Goal: Information Seeking & Learning: Compare options

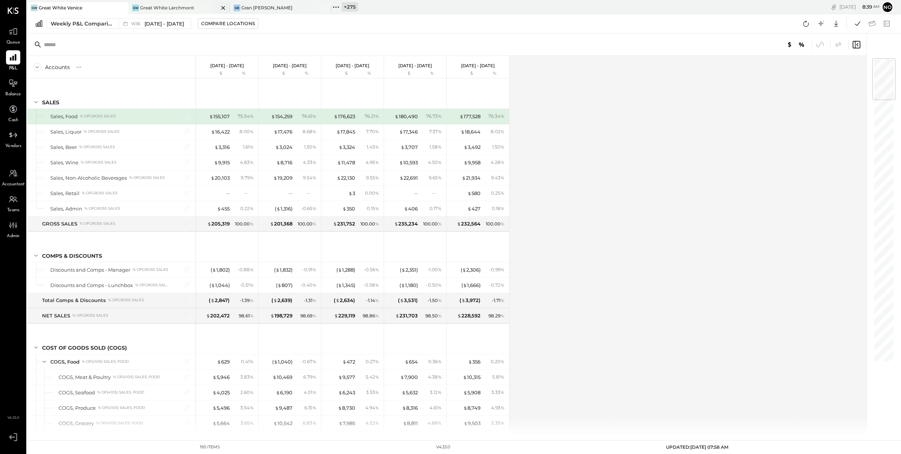
click at [181, 8] on div "Great White Larchmont" at bounding box center [167, 8] width 54 height 6
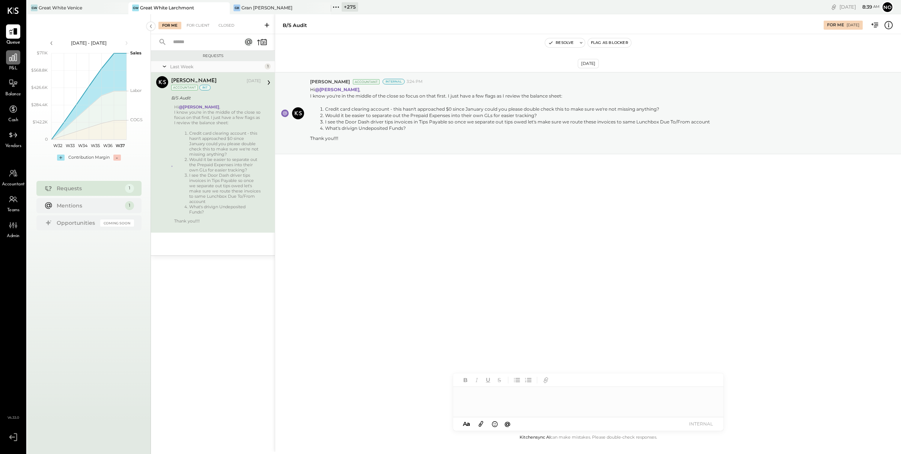
click at [12, 56] on icon at bounding box center [13, 58] width 10 height 10
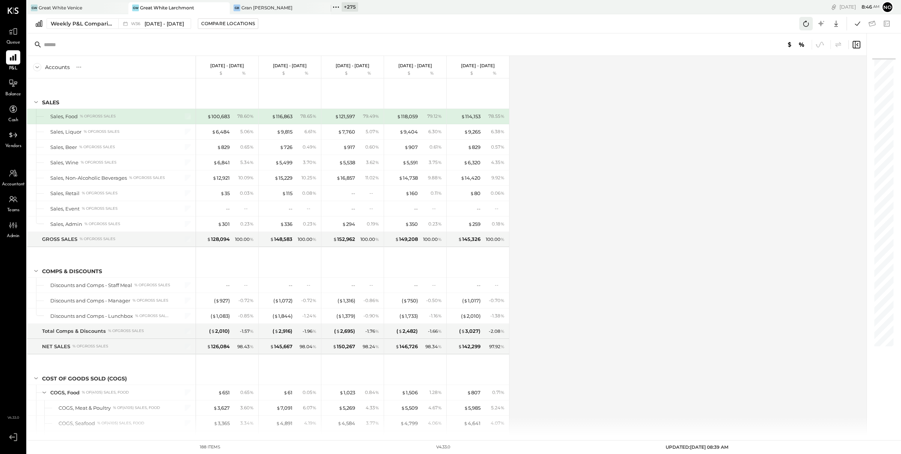
click at [812, 23] on button at bounding box center [807, 24] width 14 height 14
click at [857, 24] on icon at bounding box center [858, 24] width 10 height 10
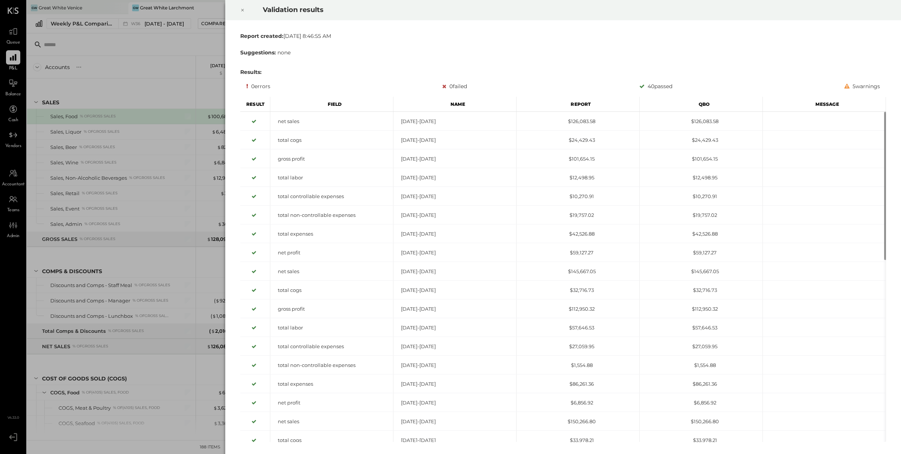
click at [240, 7] on icon at bounding box center [242, 10] width 5 height 9
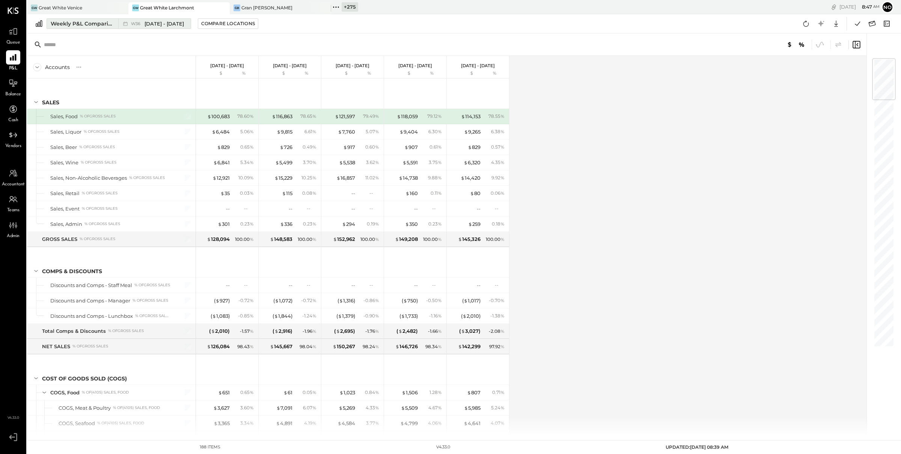
click at [163, 24] on span "Sep 1 - 7, 2025" at bounding box center [164, 23] width 39 height 7
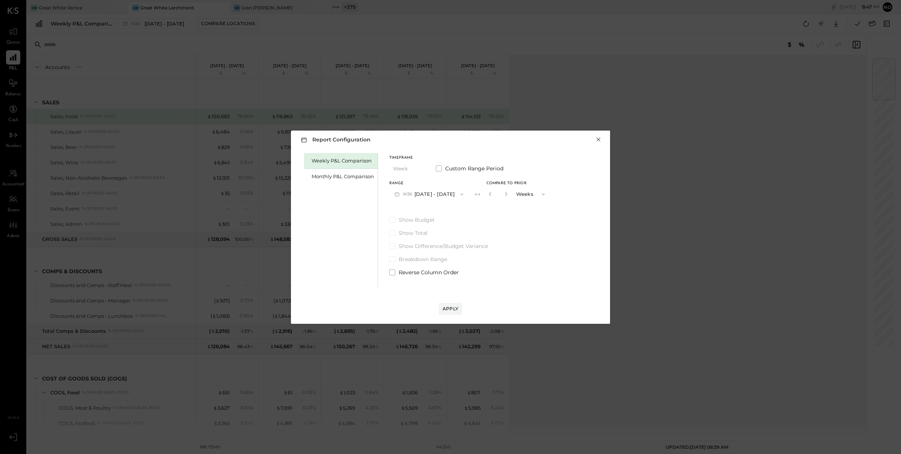
click at [599, 138] on button "×" at bounding box center [598, 140] width 7 height 8
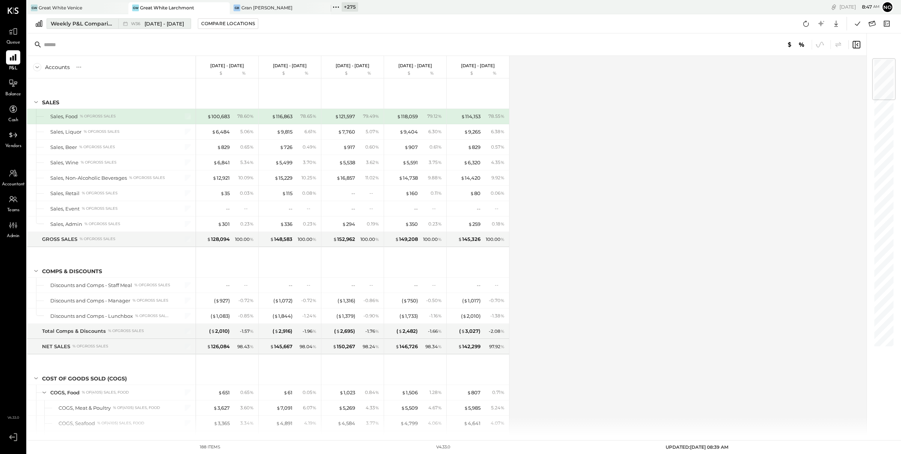
click at [94, 26] on div "Weekly P&L Comparison" at bounding box center [82, 24] width 63 height 8
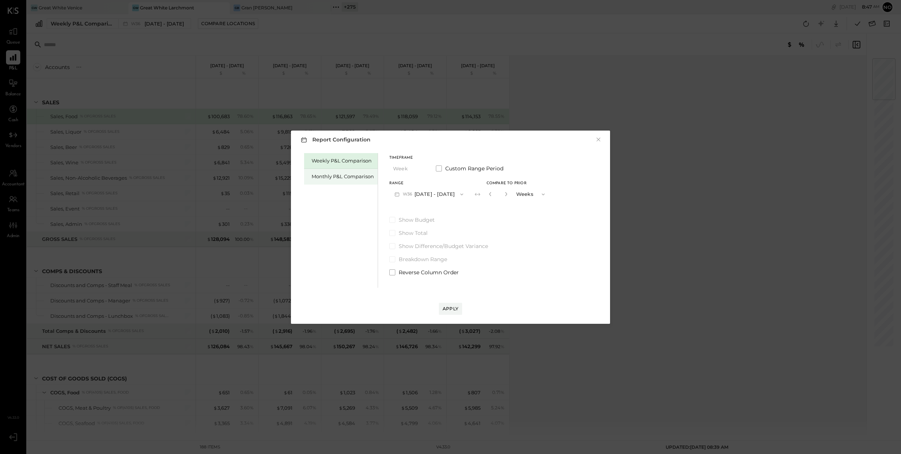
click at [327, 178] on div "Monthly P&L Comparison" at bounding box center [343, 176] width 62 height 7
click at [421, 195] on button "M09 Sep 1 - 30, 2025" at bounding box center [428, 194] width 79 height 14
click at [429, 213] on span "[DATE] - [DATE]" at bounding box center [426, 211] width 36 height 6
click at [482, 191] on div "Compare" at bounding box center [489, 194] width 24 height 6
click at [505, 194] on icon "button" at bounding box center [506, 194] width 5 height 5
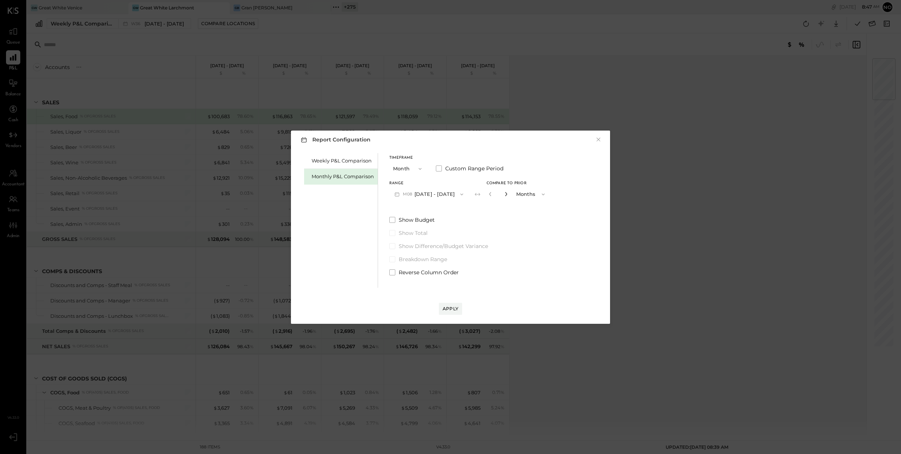
click at [505, 194] on icon "button" at bounding box center [506, 194] width 5 height 5
type input "*"
click at [452, 308] on div "Apply" at bounding box center [451, 309] width 16 height 6
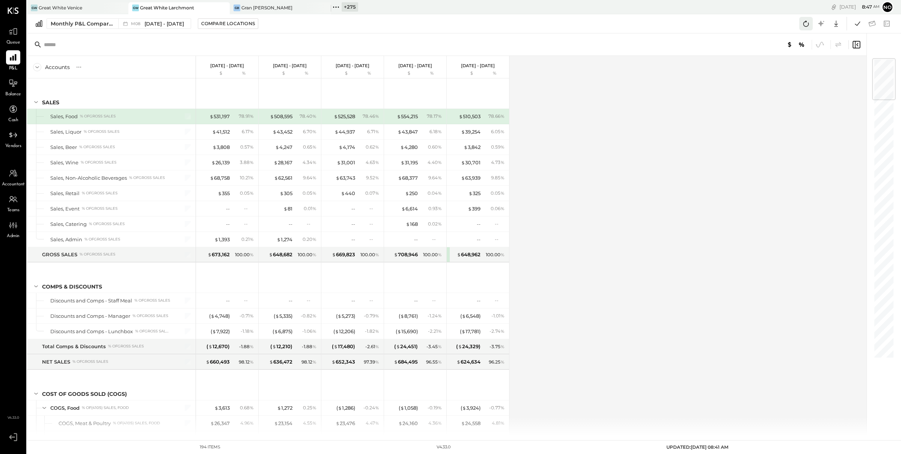
click at [806, 24] on icon at bounding box center [806, 24] width 10 height 10
click at [858, 23] on icon at bounding box center [858, 24] width 10 height 10
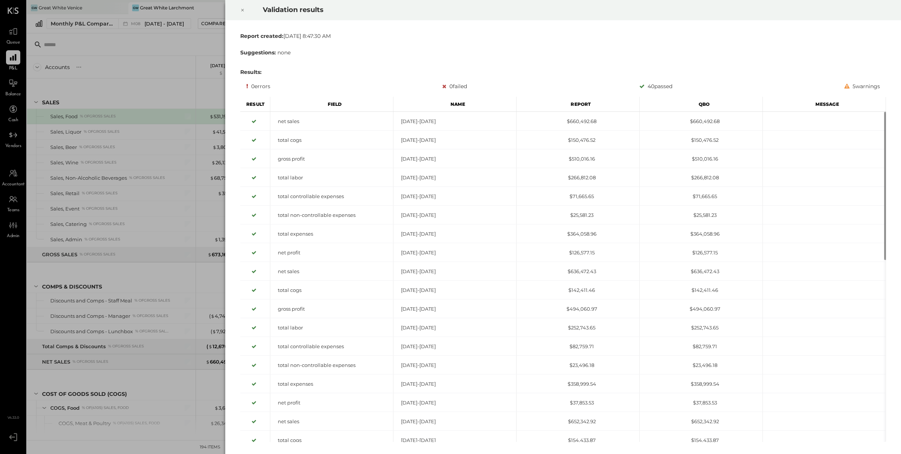
click at [247, 9] on div at bounding box center [242, 10] width 17 height 21
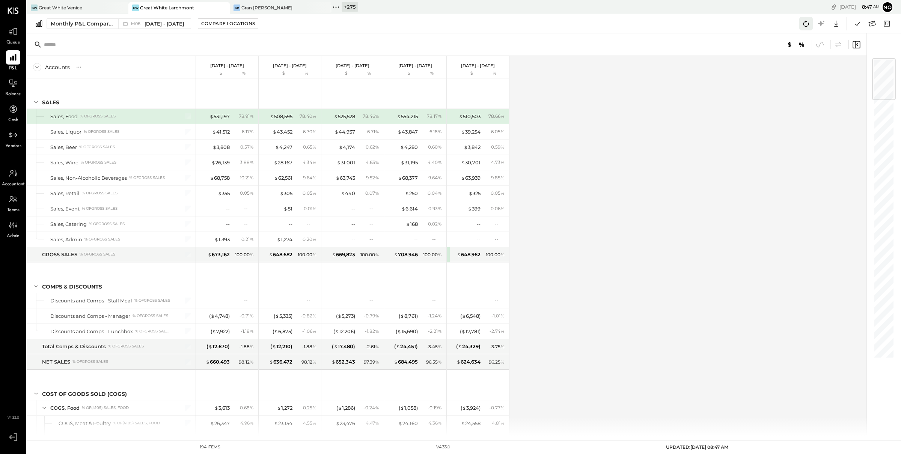
click at [804, 17] on button at bounding box center [807, 24] width 14 height 14
click at [808, 23] on icon at bounding box center [806, 24] width 10 height 10
click at [872, 23] on icon at bounding box center [872, 24] width 7 height 6
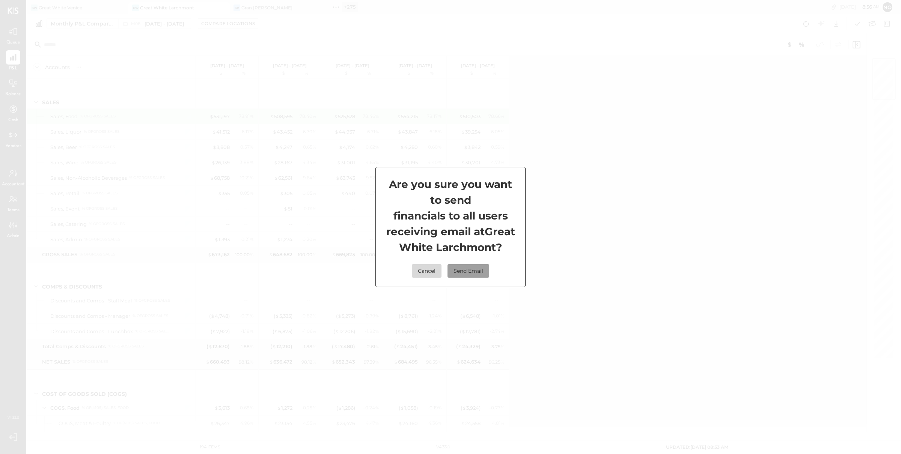
click at [467, 278] on button "Send Email" at bounding box center [469, 271] width 42 height 14
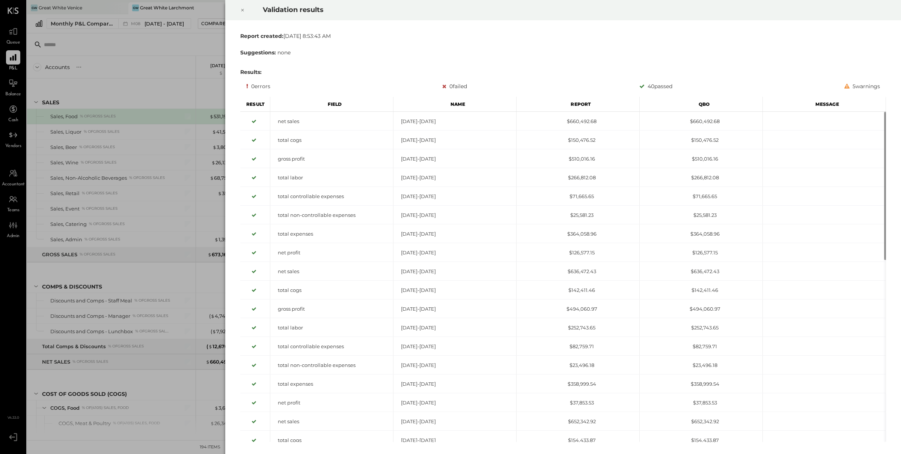
click at [242, 8] on icon at bounding box center [242, 10] width 5 height 9
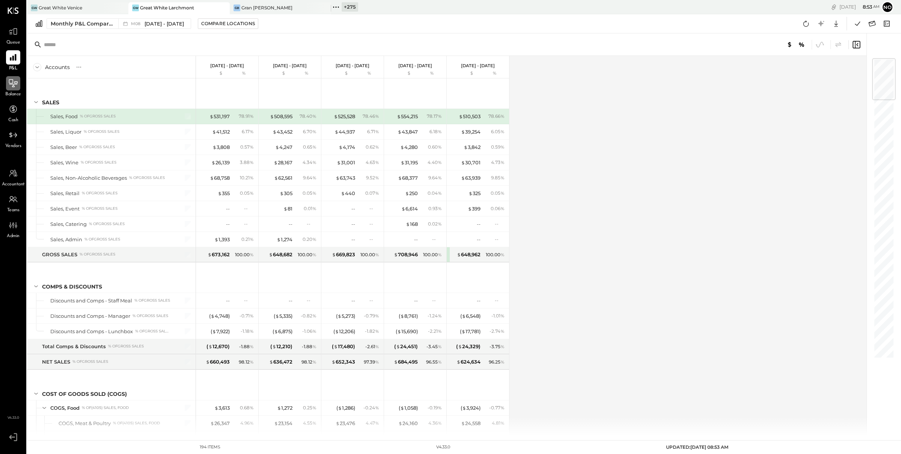
click at [8, 83] on icon at bounding box center [13, 83] width 10 height 10
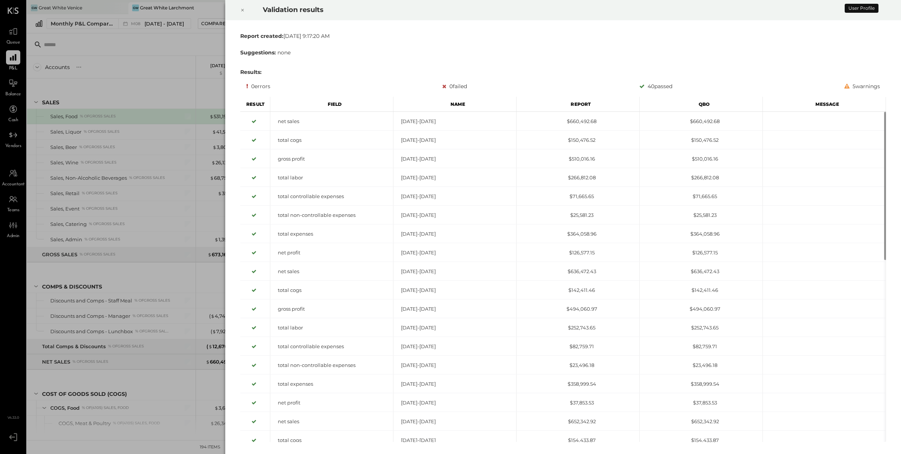
click at [240, 11] on icon at bounding box center [242, 10] width 5 height 9
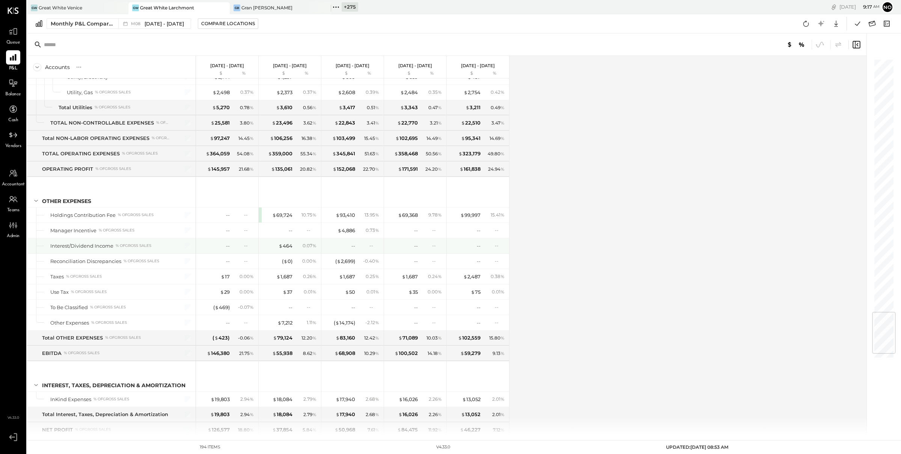
scroll to position [2182, 0]
